Goal: Information Seeking & Learning: Compare options

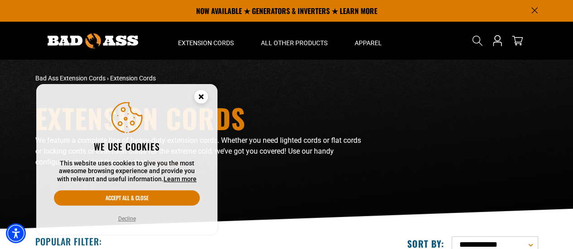
click at [121, 220] on button "Decline" at bounding box center [126, 219] width 23 height 9
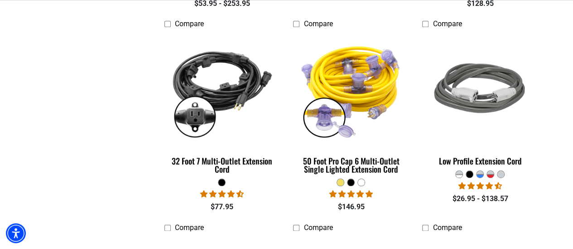
scroll to position [453, 0]
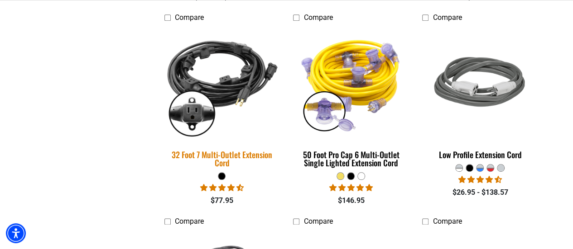
click at [220, 155] on div "32 Foot 7 Multi-Outlet Extension Cord" at bounding box center [221, 159] width 115 height 16
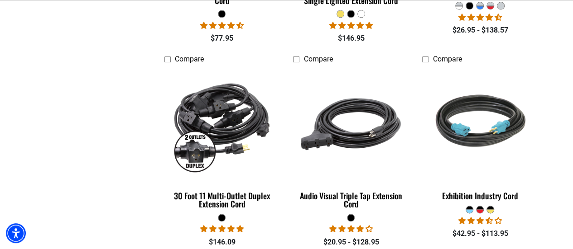
scroll to position [634, 0]
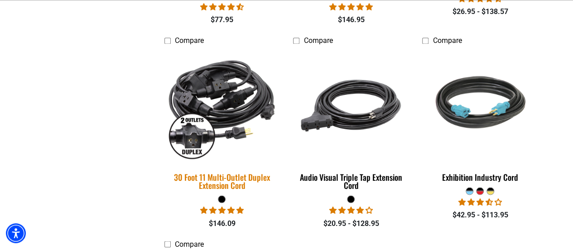
click at [223, 115] on img at bounding box center [221, 106] width 127 height 116
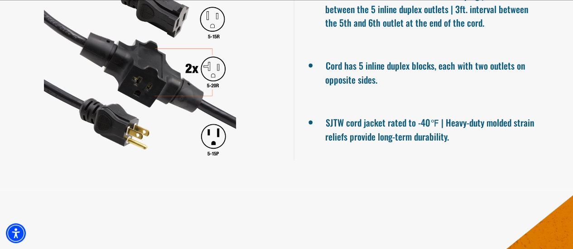
scroll to position [679, 0]
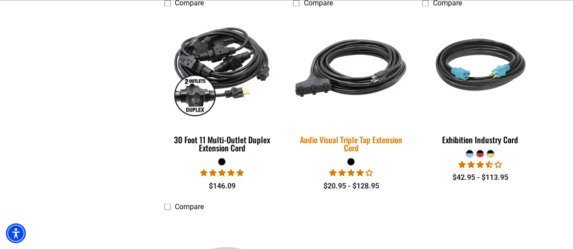
scroll to position [679, 0]
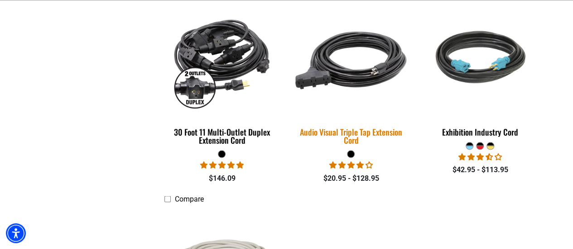
click at [340, 129] on div "Audio Visual Triple Tap Extension Cord" at bounding box center [350, 136] width 115 height 16
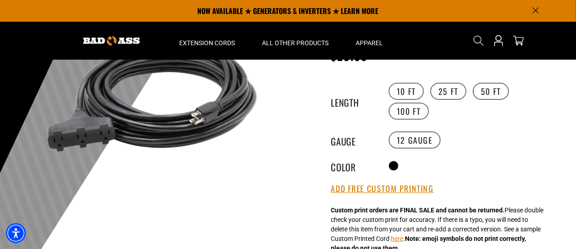
scroll to position [91, 0]
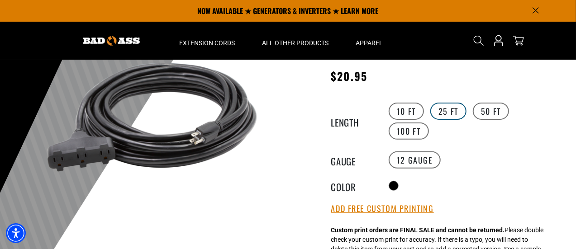
click at [446, 108] on label "25 FT" at bounding box center [448, 111] width 36 height 17
click at [488, 110] on label "50 FT" at bounding box center [491, 111] width 36 height 17
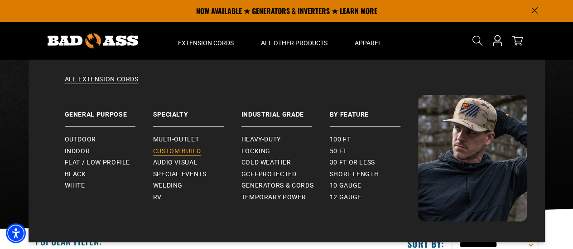
click at [186, 152] on span "Custom Build" at bounding box center [177, 152] width 48 height 8
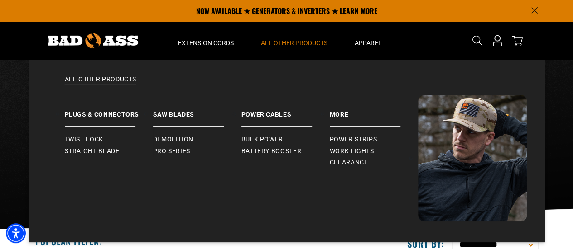
click at [292, 41] on span "All Other Products" at bounding box center [294, 43] width 67 height 8
click at [339, 162] on span "Clearance" at bounding box center [349, 163] width 38 height 8
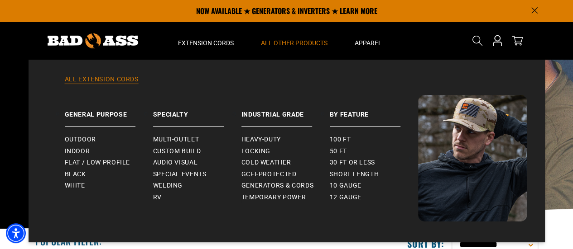
click at [126, 80] on link "All Extension Cords" at bounding box center [287, 85] width 480 height 20
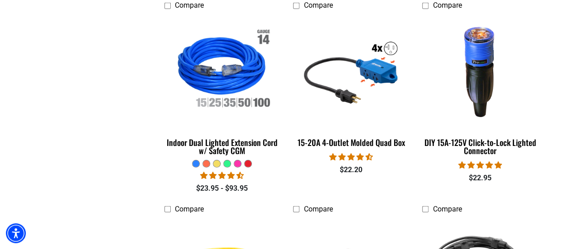
scroll to position [1086, 0]
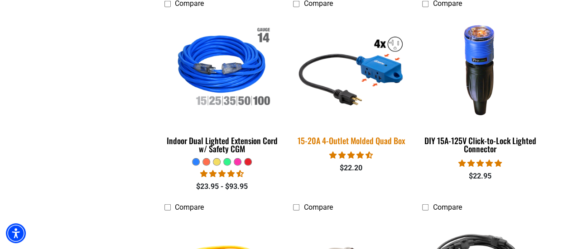
click at [374, 137] on div "15-20A 4-Outlet Molded Quad Box" at bounding box center [350, 141] width 115 height 8
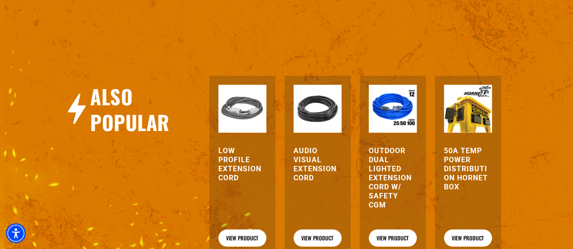
scroll to position [1041, 0]
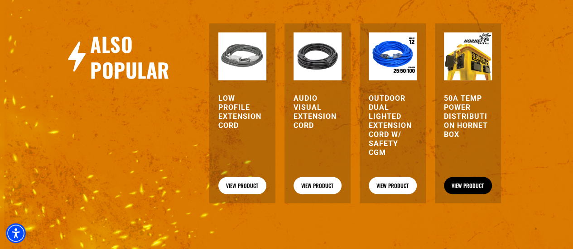
click at [463, 185] on link "View Product" at bounding box center [468, 185] width 48 height 17
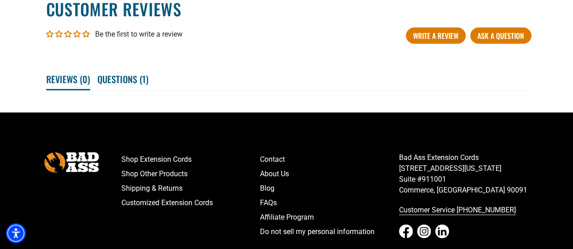
scroll to position [1470, 0]
